Goal: Task Accomplishment & Management: Complete application form

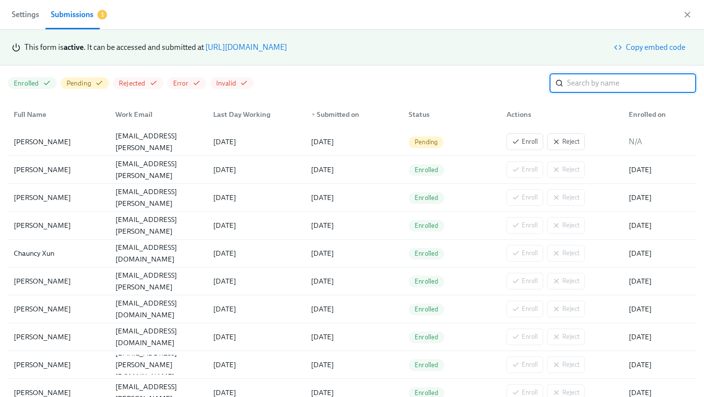
scroll to position [0, 555]
click at [287, 46] on link "[URL][DOMAIN_NAME]" at bounding box center [246, 47] width 82 height 9
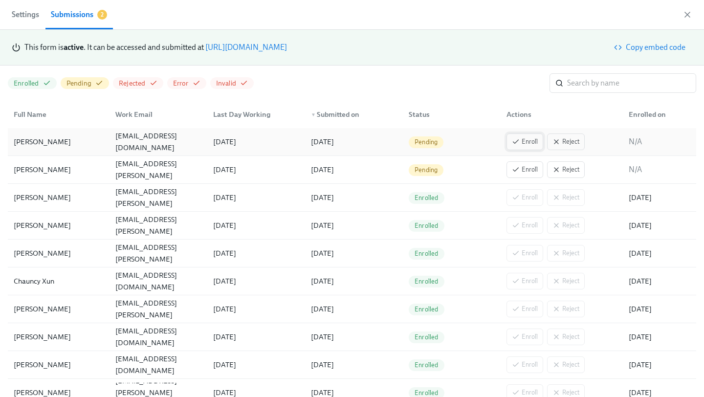
click at [521, 148] on button "Enroll" at bounding box center [524, 141] width 37 height 17
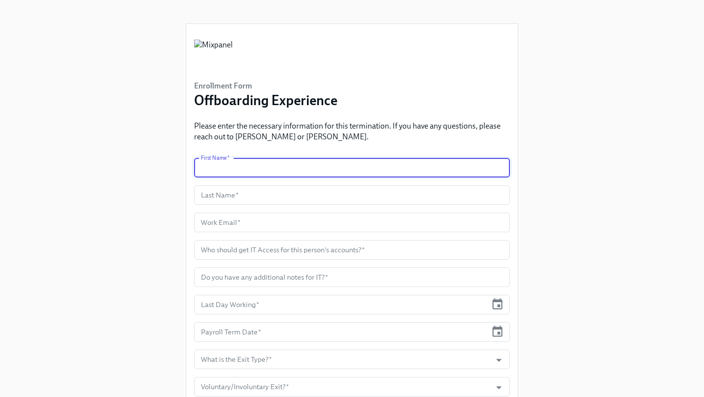
click at [263, 172] on input "text" at bounding box center [352, 168] width 316 height 20
type input "Isha"
click at [270, 200] on input "text" at bounding box center [352, 195] width 316 height 20
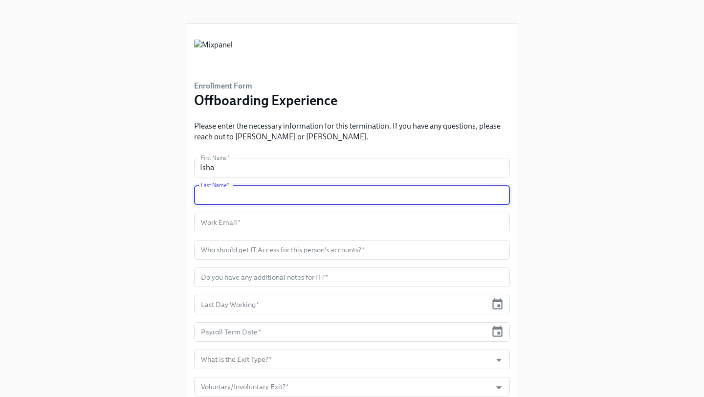
paste input "Mehra"
type input "Mehra"
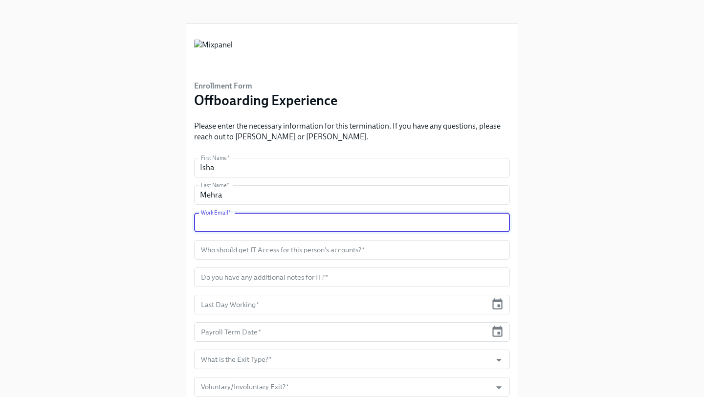
click at [297, 219] on input "text" at bounding box center [352, 223] width 316 height 20
paste input "[EMAIL_ADDRESS][DOMAIN_NAME]"
type input "[EMAIL_ADDRESS][DOMAIN_NAME]"
click at [293, 249] on input "text" at bounding box center [352, 250] width 316 height 20
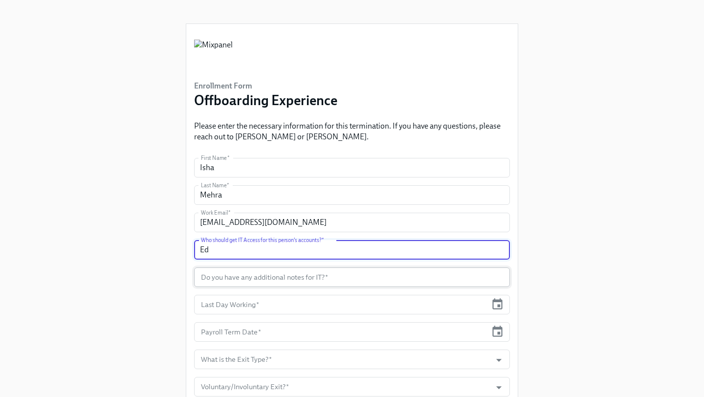
type input "Ed"
click at [301, 280] on input "text" at bounding box center [352, 277] width 316 height 20
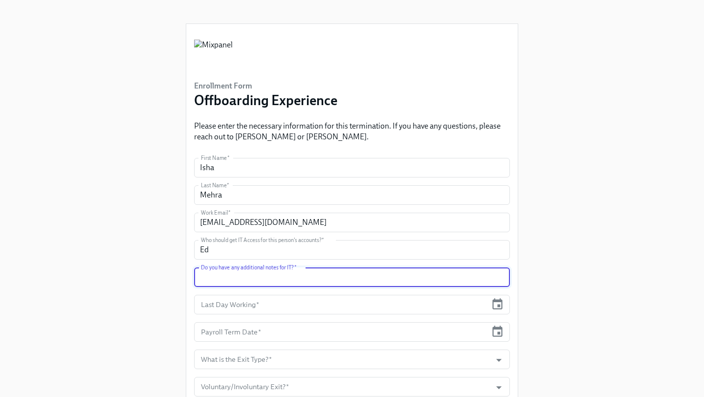
type input "m"
paste input "45 Lewis St APT 210 Boston, MA, US 02128"
click at [252, 278] on input "Home Address:45 Lewis St APT 210 Boston, MA, US 02128" at bounding box center [352, 277] width 316 height 20
type input "Home Address: 45 Lewis St APT 210 Boston, MA, US 02128"
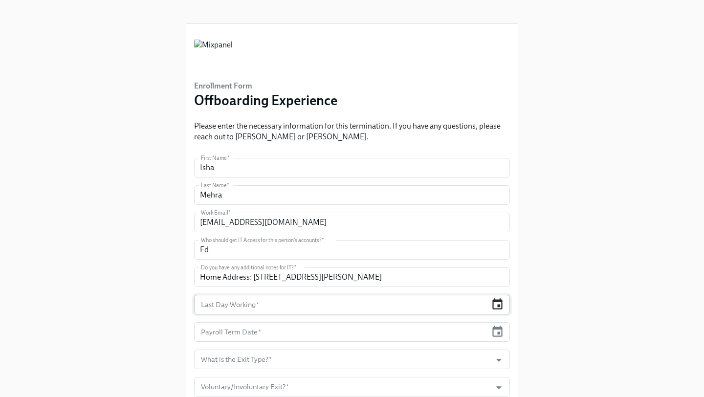
click at [495, 307] on icon "button" at bounding box center [497, 304] width 13 height 13
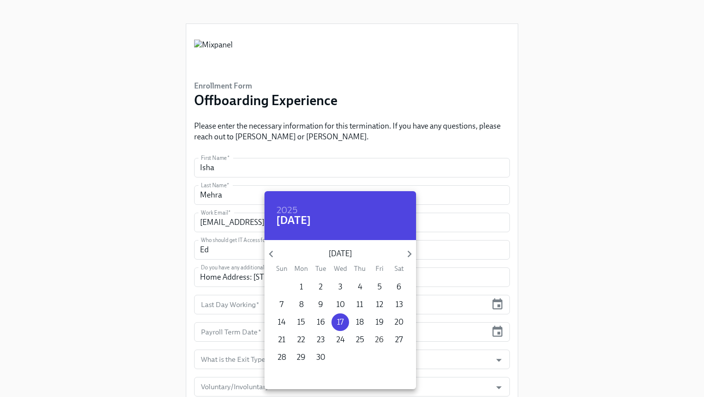
click at [384, 336] on span "26" at bounding box center [380, 339] width 18 height 11
type input "[DATE]"
click at [500, 341] on div at bounding box center [352, 198] width 704 height 397
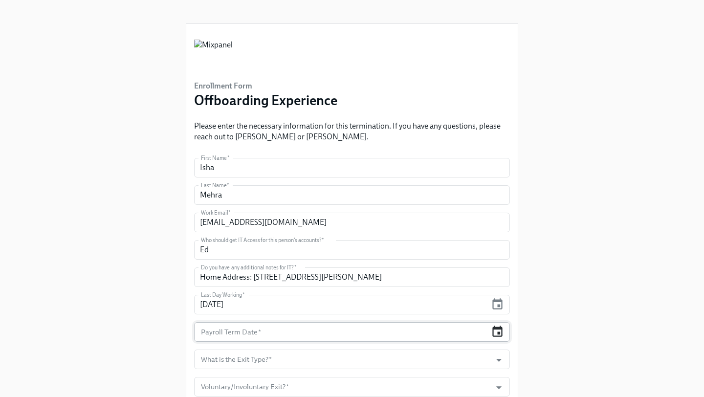
click at [499, 334] on icon "button" at bounding box center [497, 331] width 10 height 11
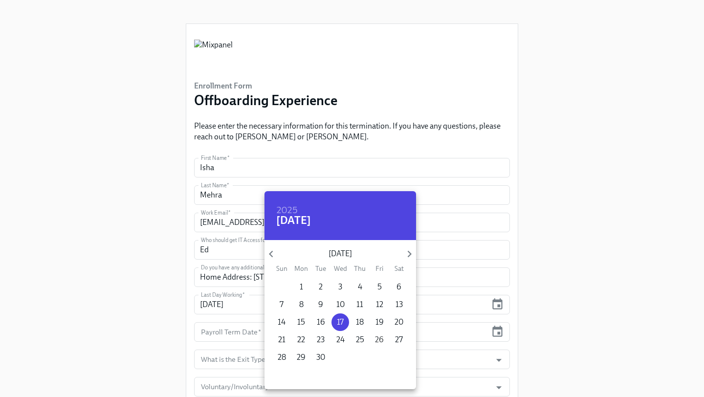
click at [376, 341] on p "26" at bounding box center [379, 339] width 9 height 11
type input "[DATE]"
click at [449, 339] on div at bounding box center [352, 198] width 704 height 397
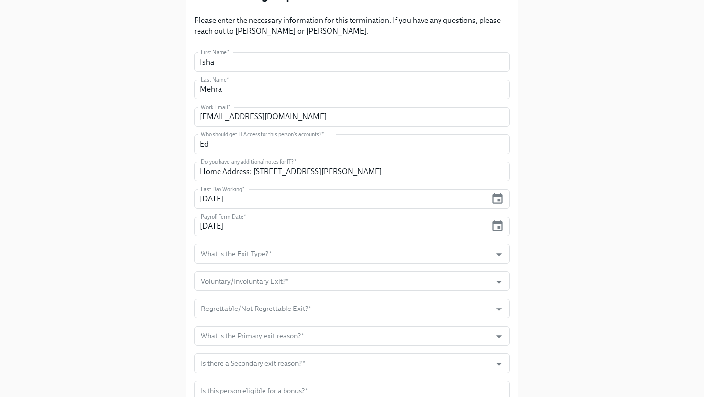
scroll to position [106, 0]
click at [394, 257] on input "What is the Exit Type?   *" at bounding box center [342, 253] width 287 height 20
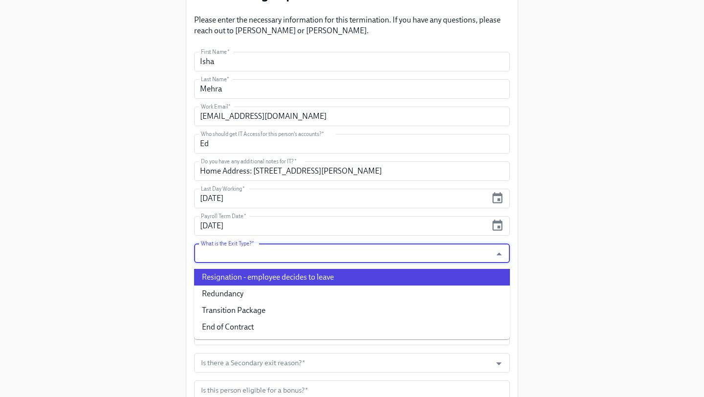
click at [294, 277] on li "Resignation - employee decides to leave" at bounding box center [352, 277] width 316 height 17
type input "Resignation - employee decides to leave"
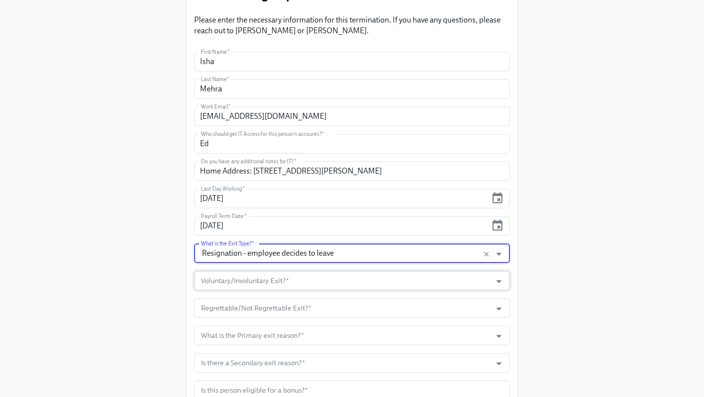
click at [290, 277] on input "Voluntary/Involuntary Exit?   *" at bounding box center [342, 281] width 287 height 20
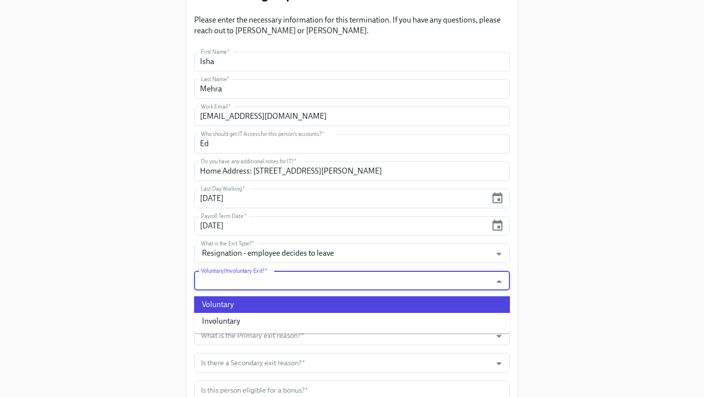
click at [263, 307] on li "Voluntary" at bounding box center [352, 304] width 316 height 17
type input "Voluntary"
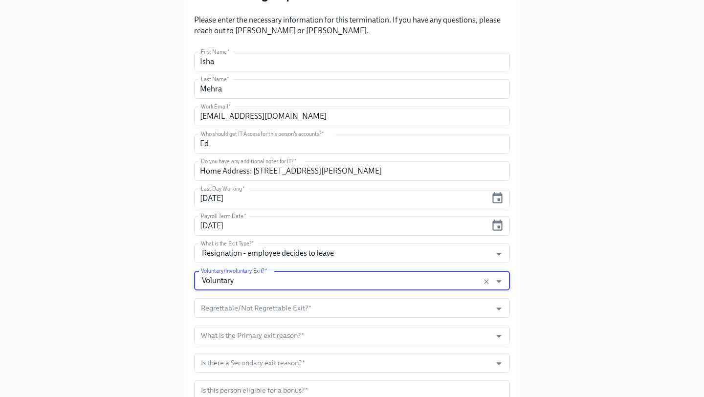
click at [263, 307] on input "Regrettable/Not Regrettable Exit?   *" at bounding box center [342, 308] width 287 height 20
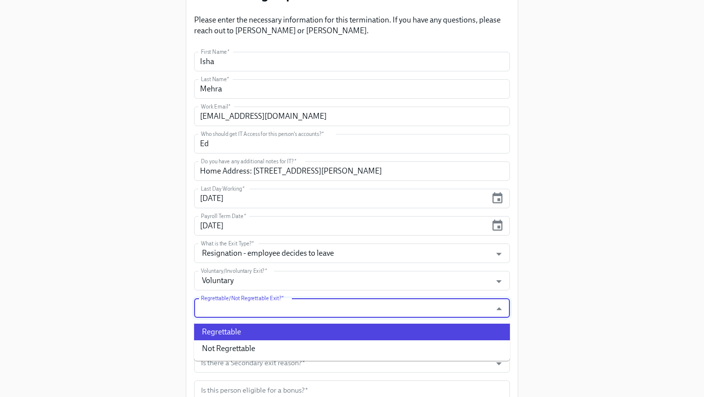
click at [250, 329] on li "Regrettable" at bounding box center [352, 332] width 316 height 17
type input "Regrettable"
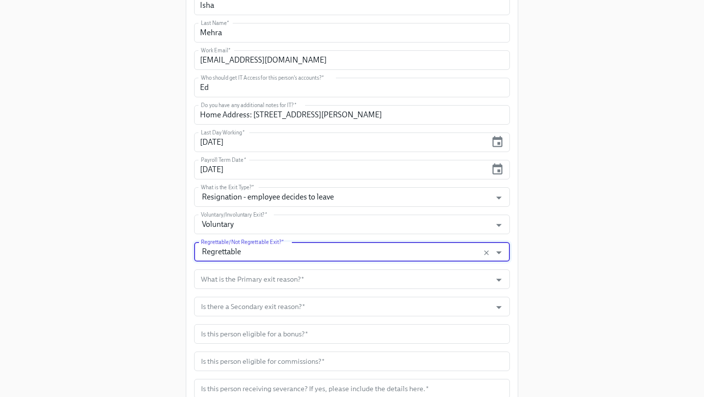
scroll to position [164, 0]
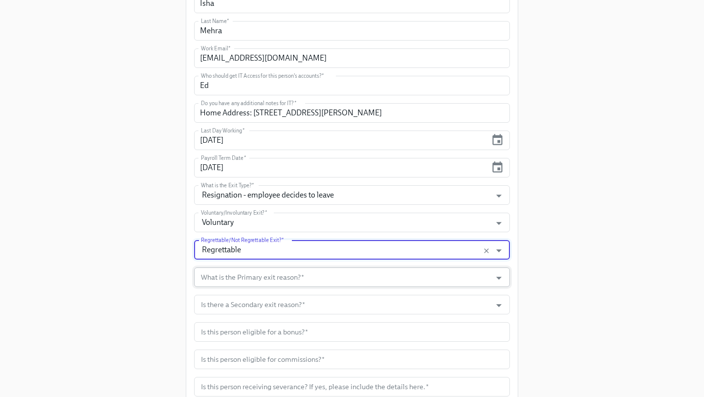
click at [285, 283] on input "What is the Primary exit reason?   *" at bounding box center [342, 277] width 287 height 20
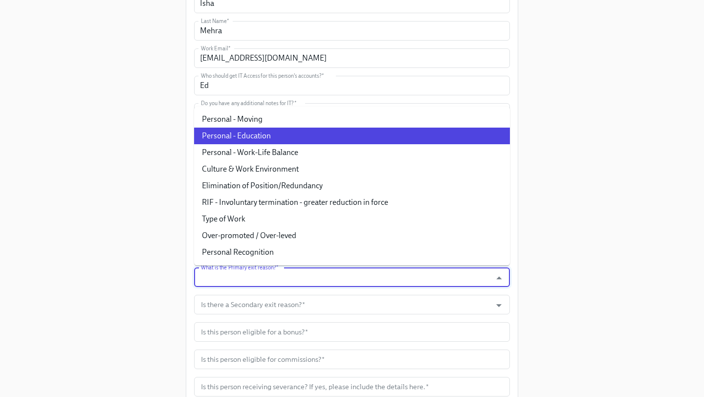
scroll to position [198, 0]
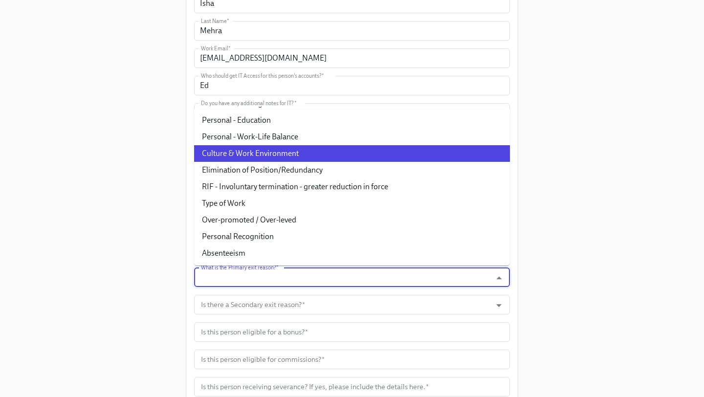
click at [318, 159] on li "Culture & Work Environment" at bounding box center [352, 153] width 316 height 17
type input "Culture & Work Environment"
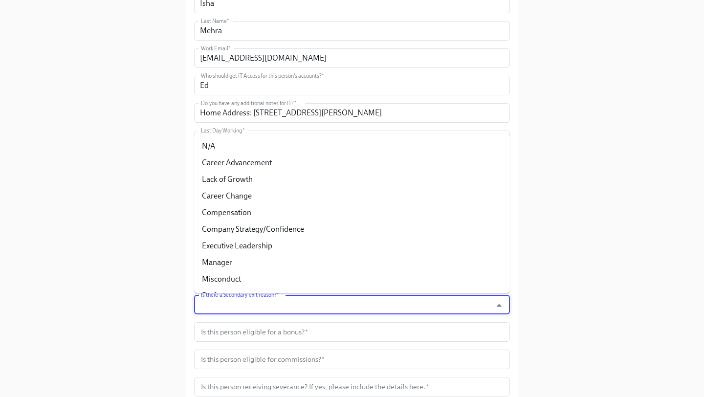
click at [307, 306] on input "Is there a Secondary exit reason?   *" at bounding box center [342, 305] width 287 height 20
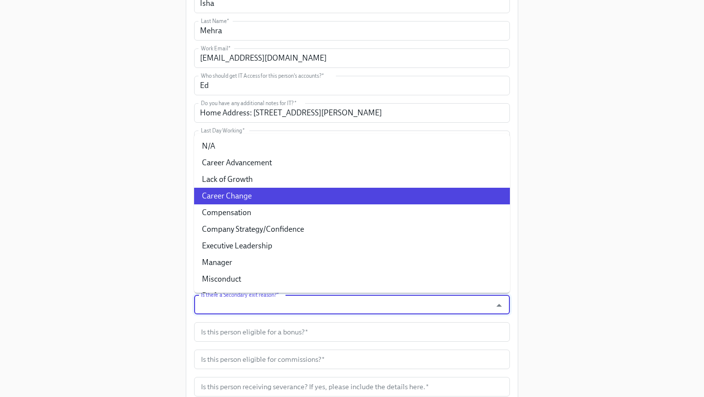
click at [293, 193] on li "Career Change" at bounding box center [352, 196] width 316 height 17
type input "Career Change"
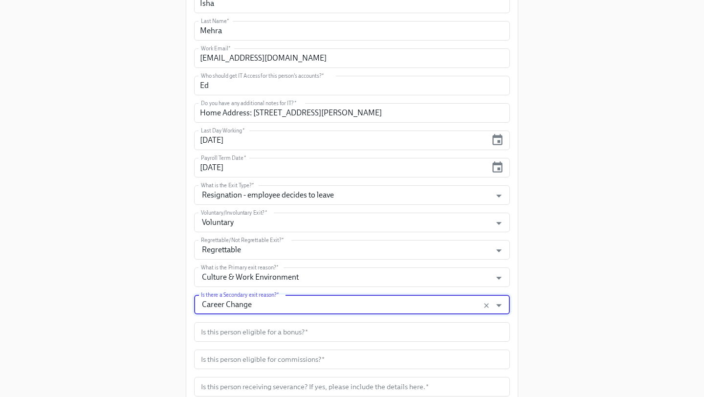
scroll to position [242, 0]
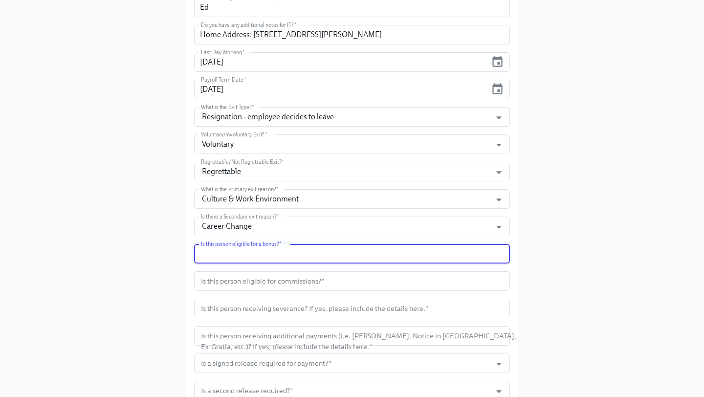
click at [299, 253] on input "text" at bounding box center [352, 254] width 316 height 20
type input "n/a"
click at [326, 282] on input "text" at bounding box center [352, 281] width 316 height 20
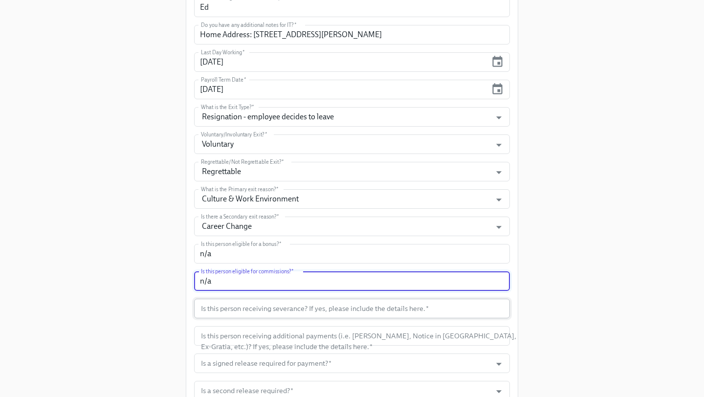
type input "n/a"
click at [338, 306] on input "text" at bounding box center [352, 309] width 316 height 20
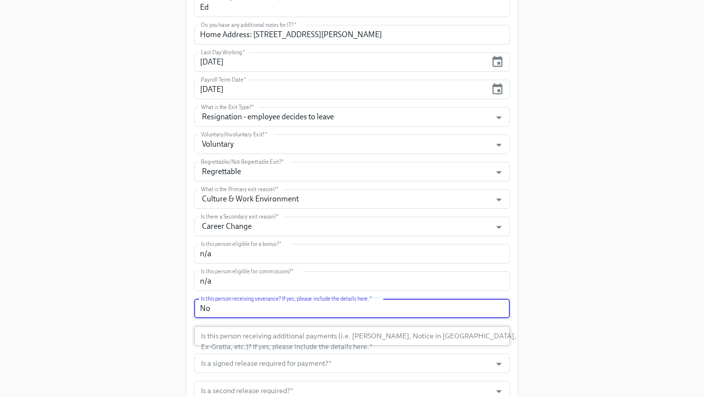
type input "No"
click at [356, 337] on input "text" at bounding box center [352, 336] width 316 height 20
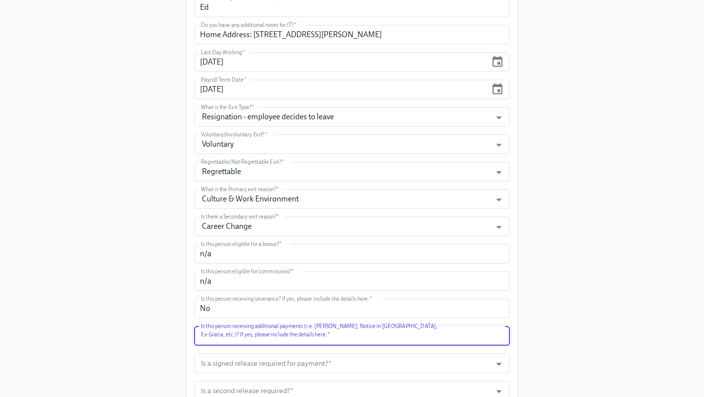
type input "N"
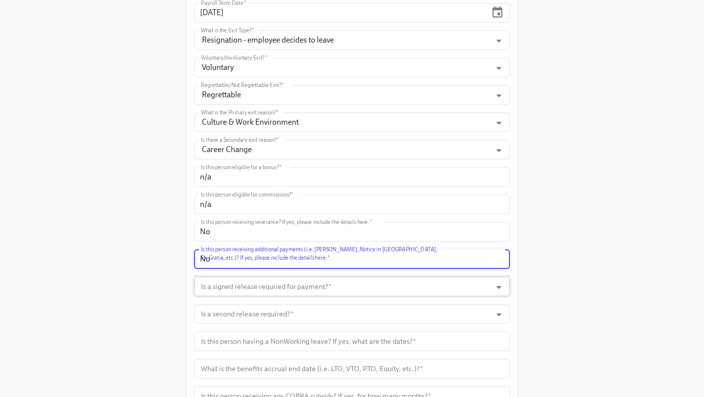
type input "No"
click at [286, 290] on input "Is a signed release required for payment?   *" at bounding box center [342, 287] width 287 height 20
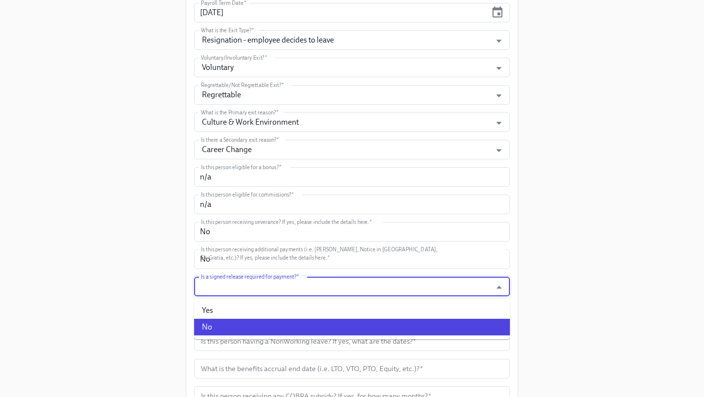
click at [262, 321] on li "No" at bounding box center [352, 327] width 316 height 17
type input "No"
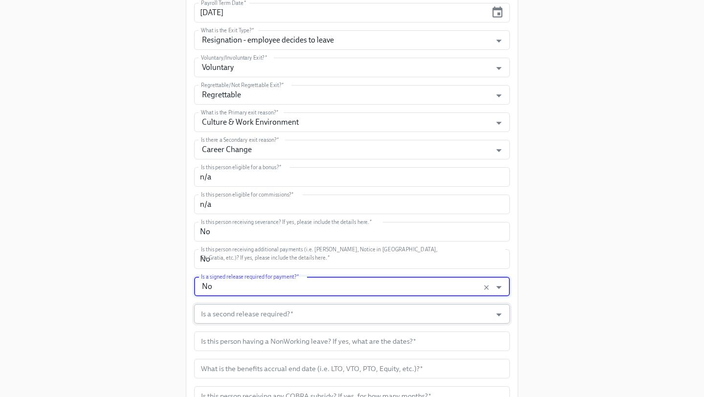
click at [262, 313] on input "Is a second release required?   *" at bounding box center [342, 314] width 287 height 20
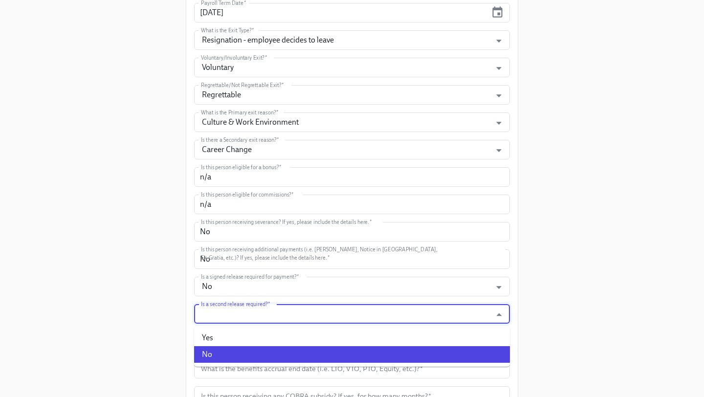
click at [245, 350] on li "No" at bounding box center [352, 354] width 316 height 17
type input "No"
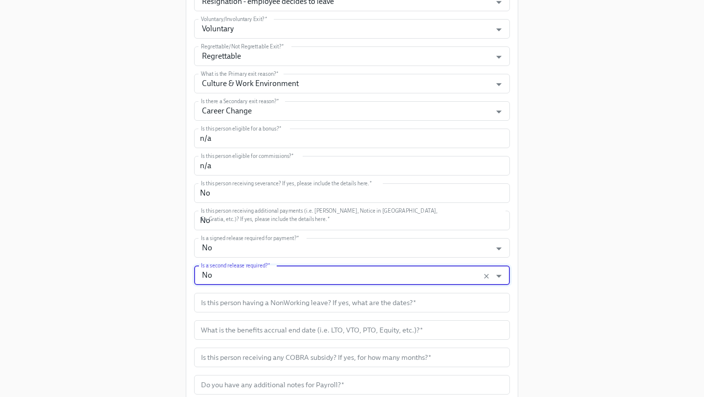
scroll to position [369, 0]
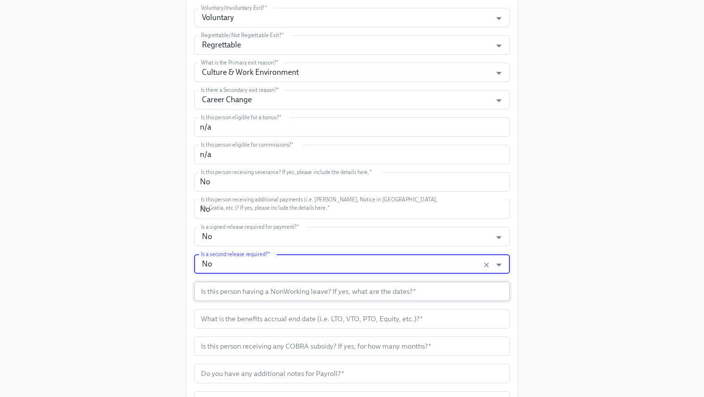
click at [262, 295] on input "text" at bounding box center [352, 292] width 316 height 20
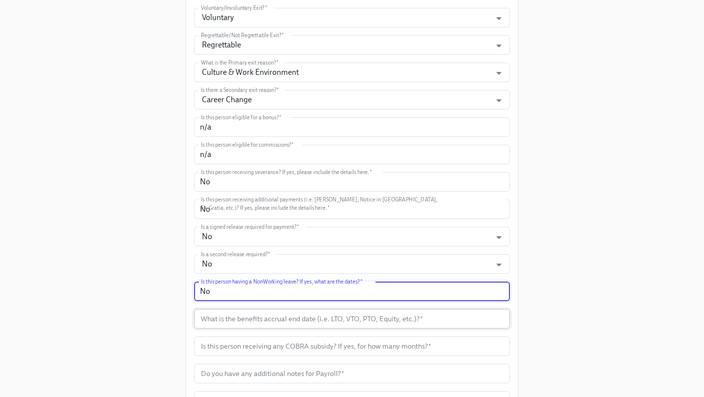
type input "No"
click at [299, 321] on input "text" at bounding box center [352, 319] width 316 height 20
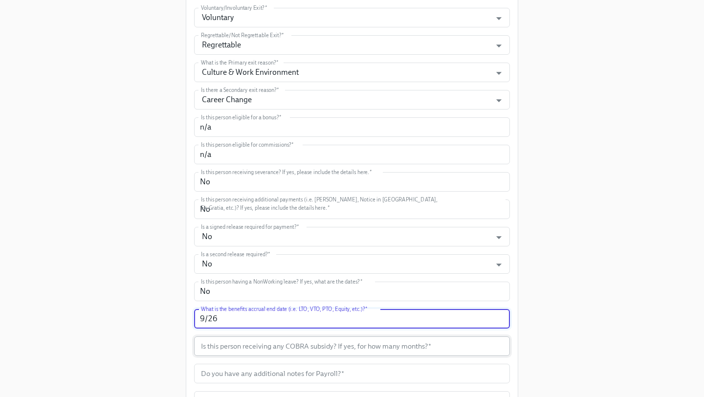
type input "9/26"
click at [327, 349] on input "text" at bounding box center [352, 346] width 316 height 20
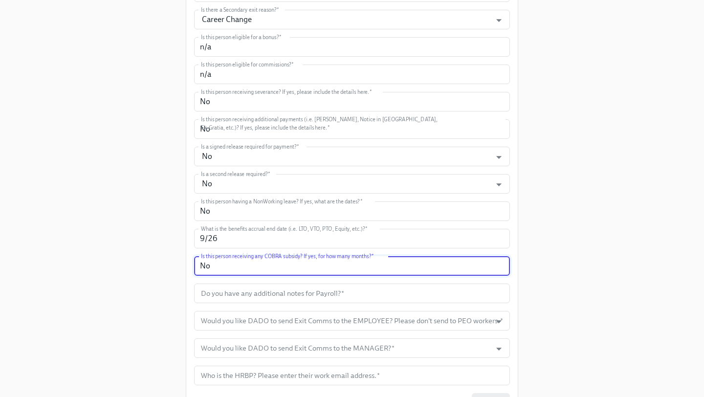
scroll to position [453, 0]
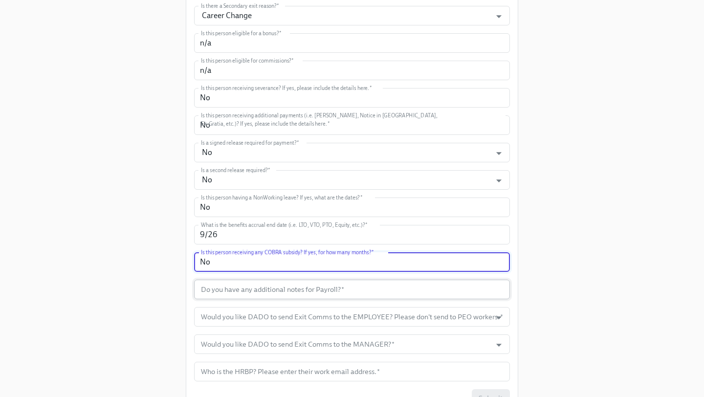
type input "No"
click at [322, 297] on input "text" at bounding box center [352, 290] width 316 height 20
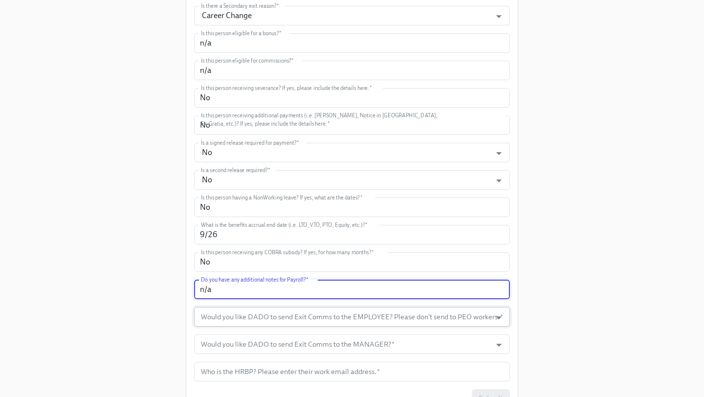
type input "n/a"
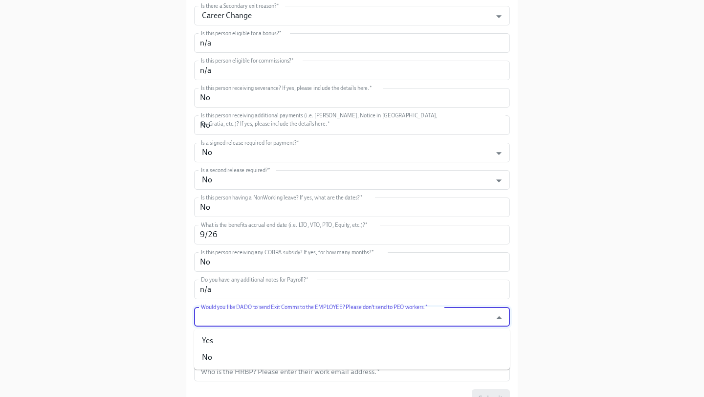
click at [323, 313] on input "Would you like DADO to send Exit Comms to the EMPLOYEE? Please don't send to PE…" at bounding box center [342, 317] width 287 height 20
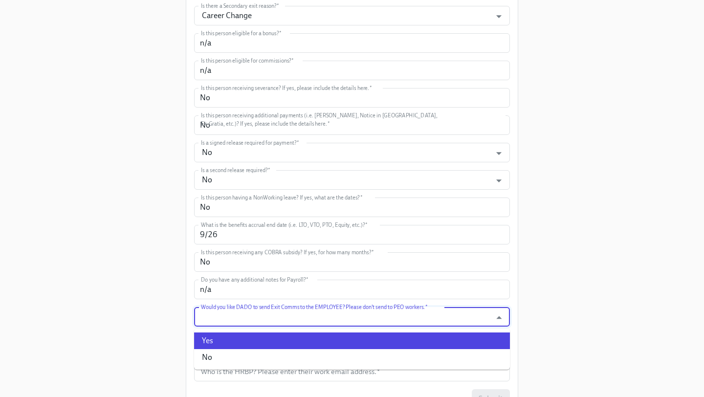
click at [290, 335] on li "Yes" at bounding box center [352, 340] width 316 height 17
type input "Yes"
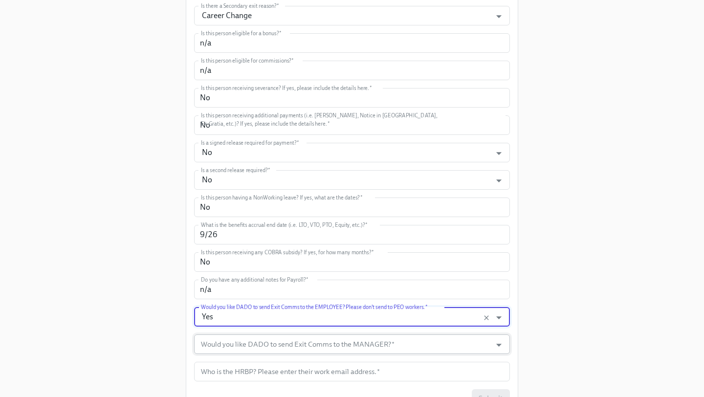
click at [289, 341] on input "Would you like DADO to send Exit Comms to the MANAGER?   *" at bounding box center [342, 344] width 287 height 20
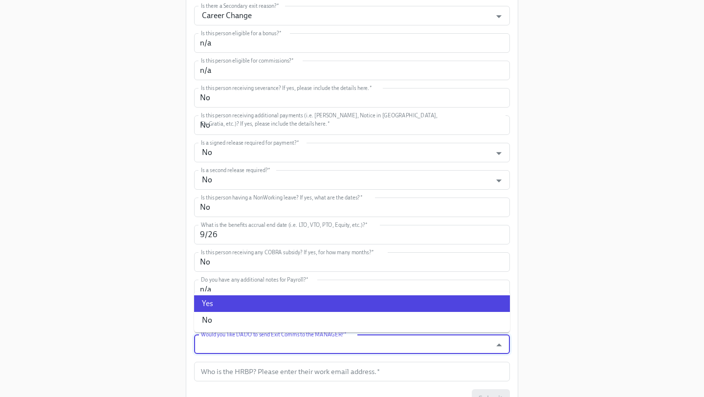
click at [257, 308] on li "Yes" at bounding box center [352, 303] width 316 height 17
type input "Yes"
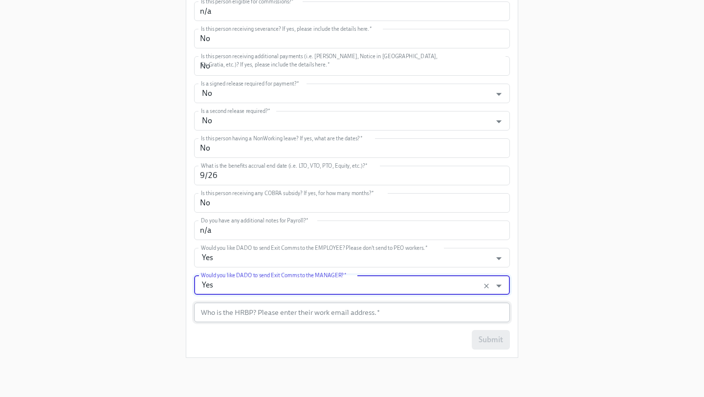
click at [264, 313] on input "text" at bounding box center [352, 313] width 316 height 20
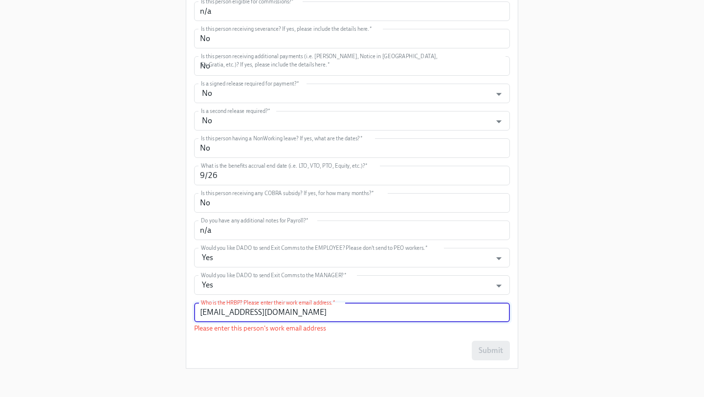
scroll to position [504, 0]
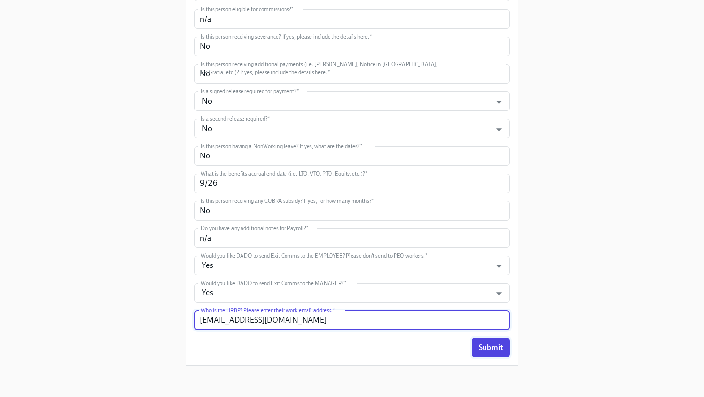
type input "Austin.Tibbatts@mixpanel.com"
click at [490, 355] on button "Submit" at bounding box center [491, 348] width 38 height 20
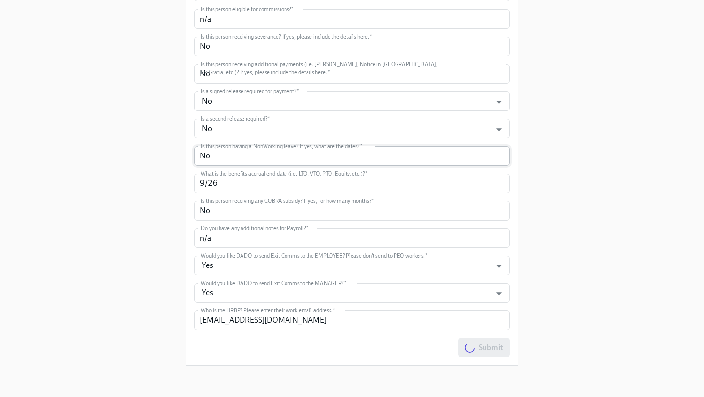
scroll to position [0, 0]
